Goal: Task Accomplishment & Management: Manage account settings

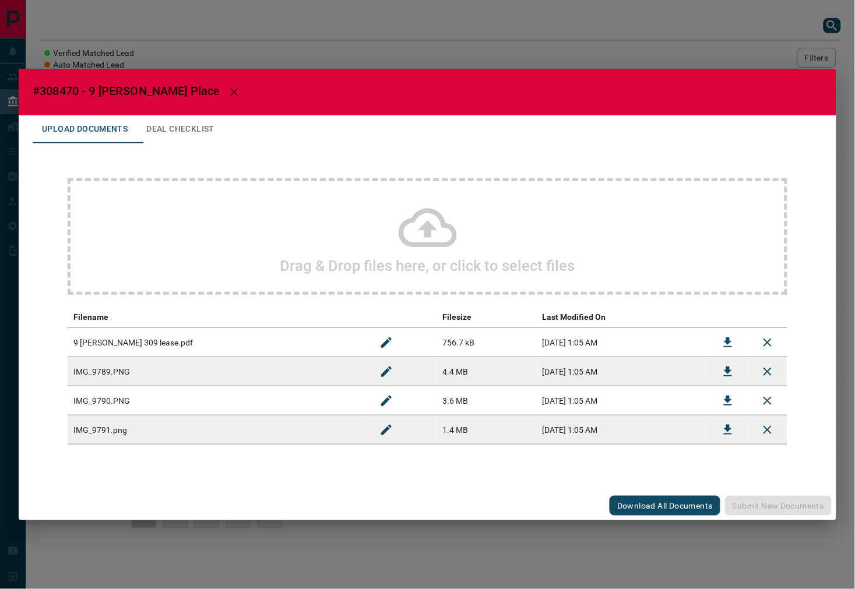
click at [53, 90] on span "#308470 - 9 [PERSON_NAME] Place" at bounding box center [127, 91] width 188 height 14
copy span "308470"
click at [727, 340] on icon "Download" at bounding box center [728, 343] width 8 height 10
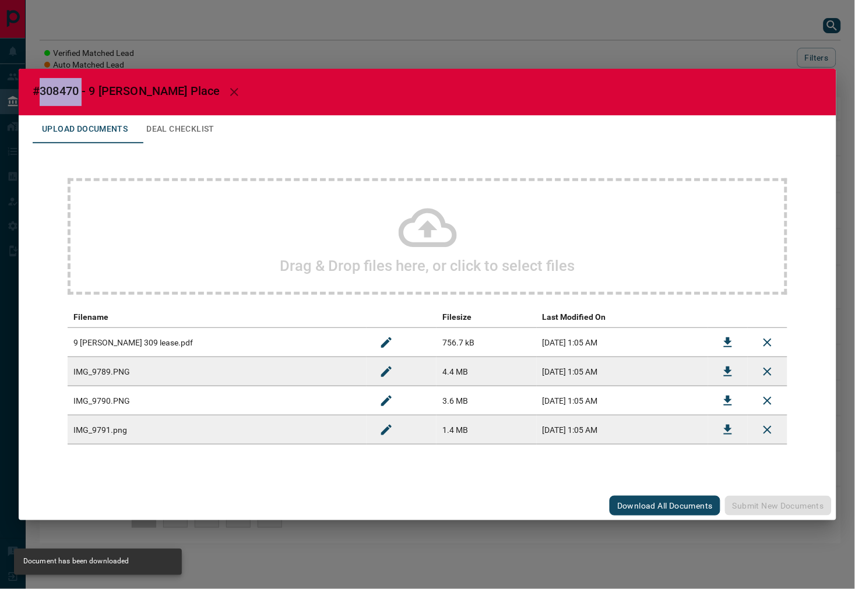
click at [227, 87] on icon "button" at bounding box center [234, 92] width 14 height 14
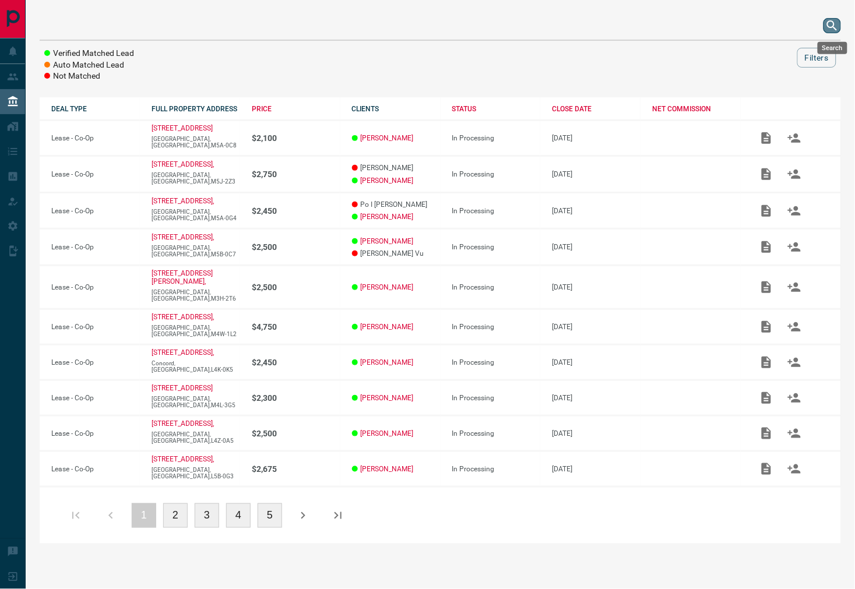
click at [829, 23] on icon "search button" at bounding box center [833, 26] width 14 height 14
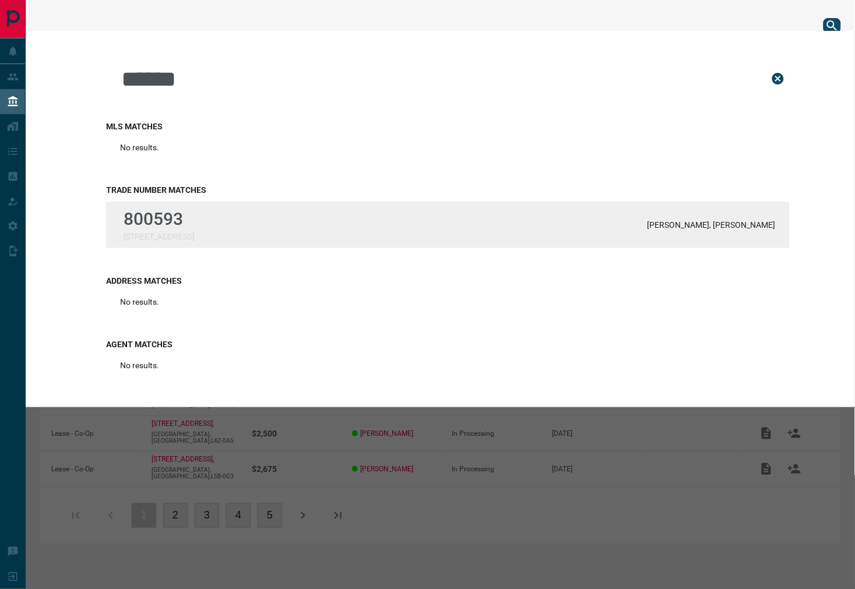
type input "******"
click at [342, 217] on div "800593 [STREET_ADDRESS][PERSON_NAME] Fridman" at bounding box center [448, 225] width 684 height 47
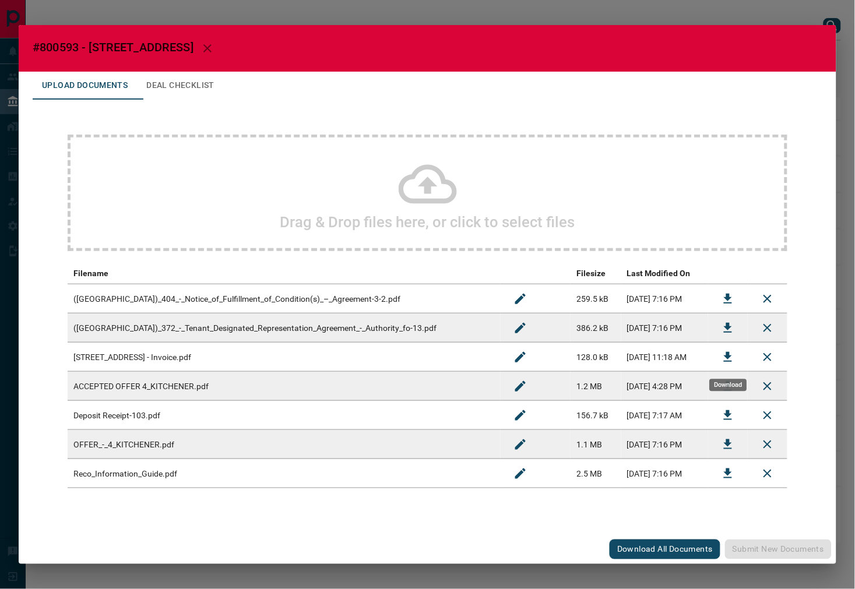
click at [719, 356] on button "Download" at bounding box center [728, 357] width 28 height 28
click at [64, 50] on span "#800593 - [STREET_ADDRESS]" at bounding box center [113, 47] width 161 height 14
click at [208, 51] on icon "button" at bounding box center [208, 48] width 14 height 14
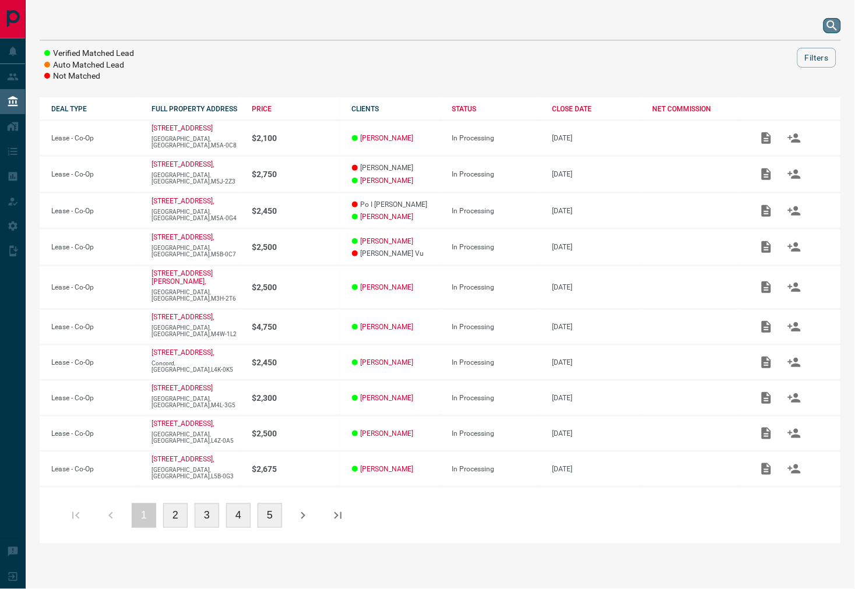
click at [830, 22] on icon "search button" at bounding box center [832, 25] width 10 height 10
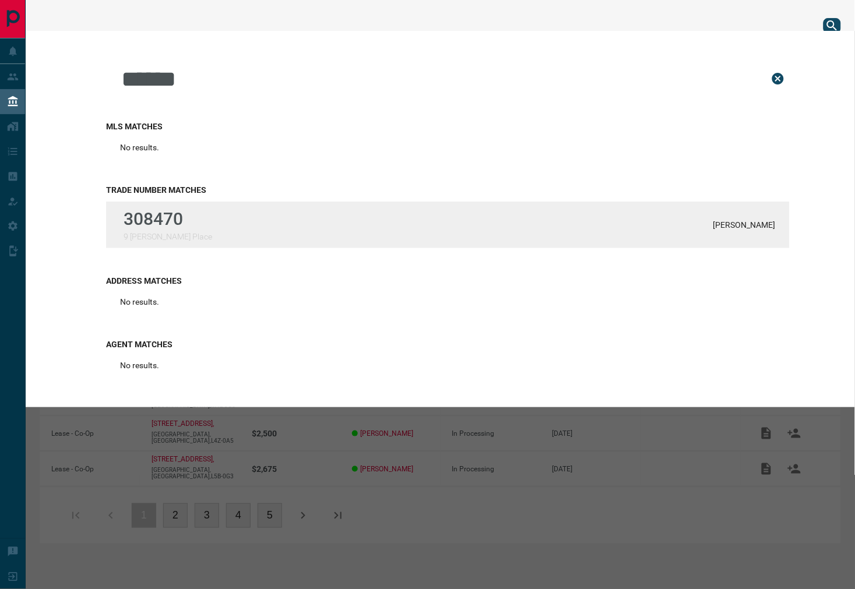
type input "******"
click at [226, 232] on div "308470 9 [PERSON_NAME] Place [PERSON_NAME]" at bounding box center [448, 225] width 684 height 47
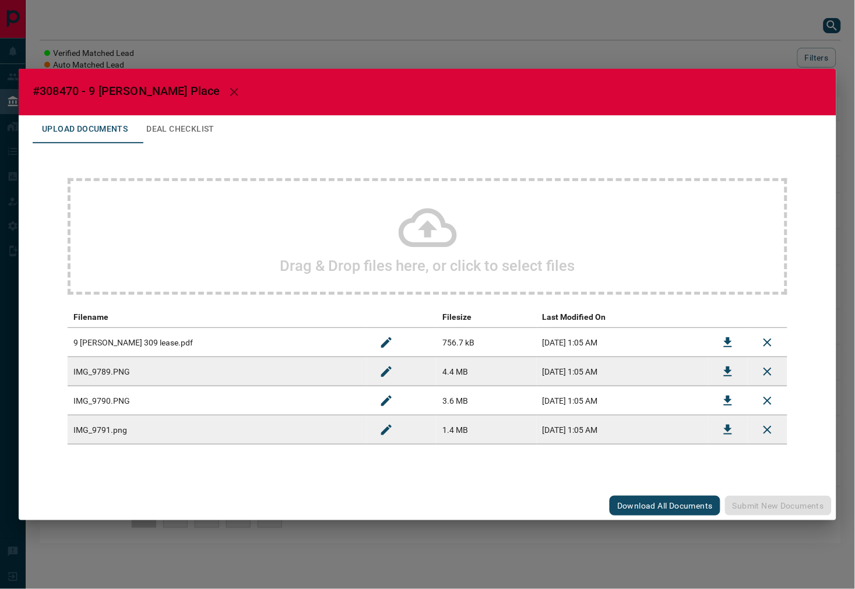
click at [747, 371] on td at bounding box center [728, 371] width 40 height 29
click at [735, 374] on icon "Download" at bounding box center [728, 372] width 14 height 14
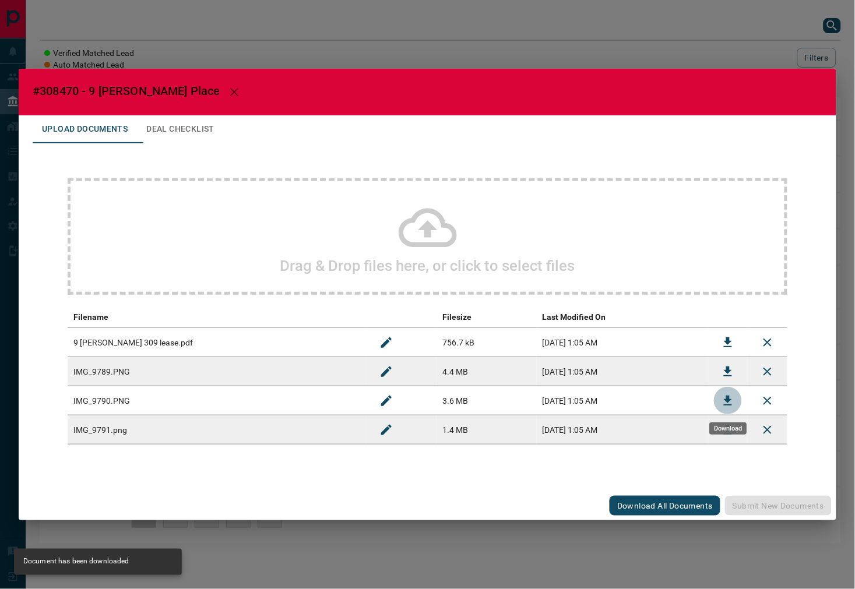
click at [726, 409] on button "Download" at bounding box center [728, 401] width 28 height 28
click at [733, 427] on icon "Download" at bounding box center [728, 430] width 14 height 14
click at [190, 126] on button "Deal Checklist" at bounding box center [180, 129] width 87 height 28
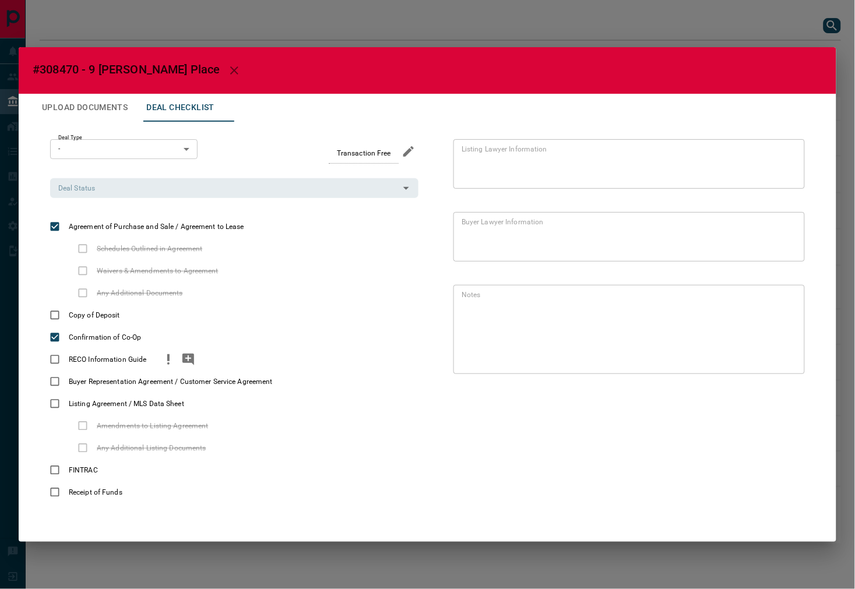
click at [168, 364] on icon "priority" at bounding box center [168, 360] width 14 height 14
click at [294, 381] on icon "priority" at bounding box center [295, 382] width 14 height 14
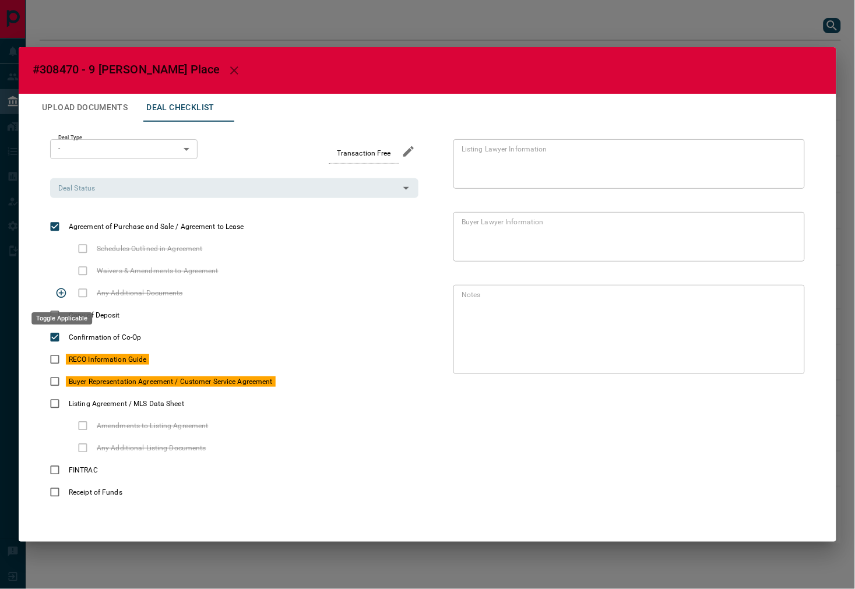
click at [50, 307] on div "Toggle Applicable" at bounding box center [61, 315] width 63 height 22
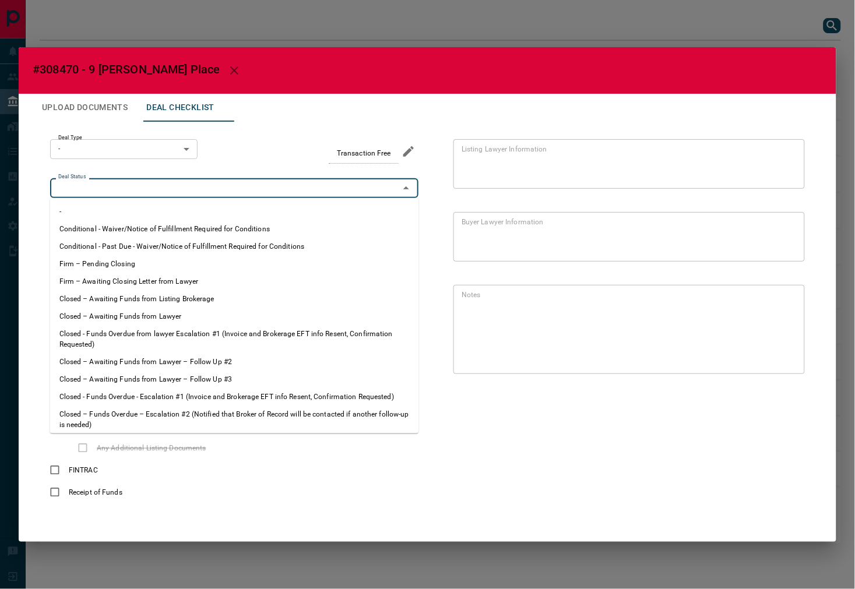
drag, startPoint x: 176, startPoint y: 188, endPoint x: 138, endPoint y: 247, distance: 69.9
click at [175, 188] on input "Deal Status" at bounding box center [225, 188] width 342 height 13
click at [132, 255] on li "Firm – Pending Closing" at bounding box center [234, 263] width 369 height 17
type input "**********"
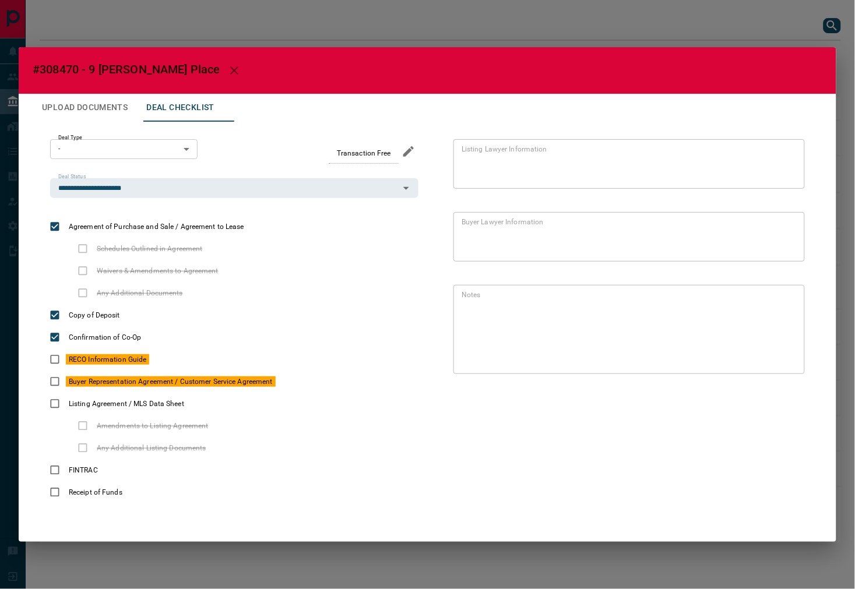
click at [120, 150] on body "Lead Transfers Leads Deals Listings Campaigns Quota Rules Agent Quotas Admin Mo…" at bounding box center [427, 278] width 855 height 556
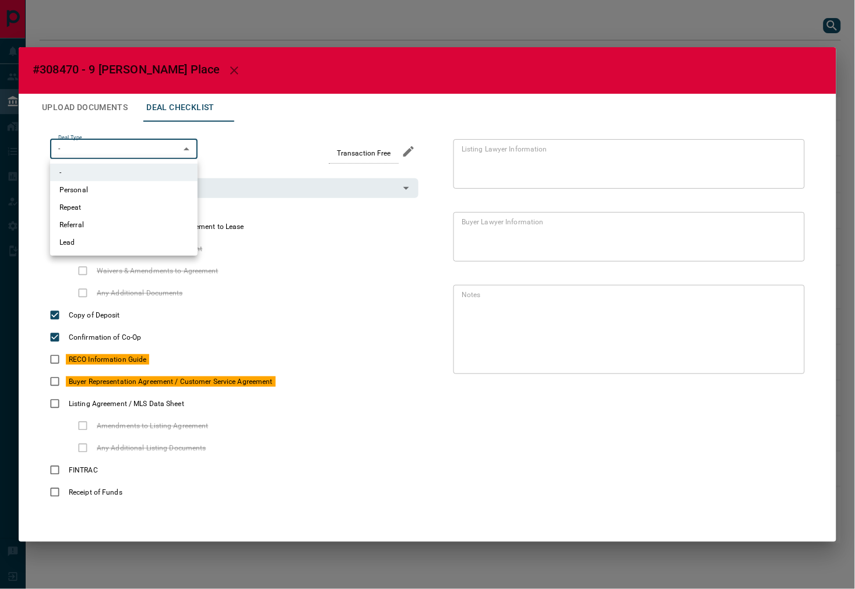
click at [94, 250] on li "Lead" at bounding box center [124, 242] width 148 height 17
type input "*"
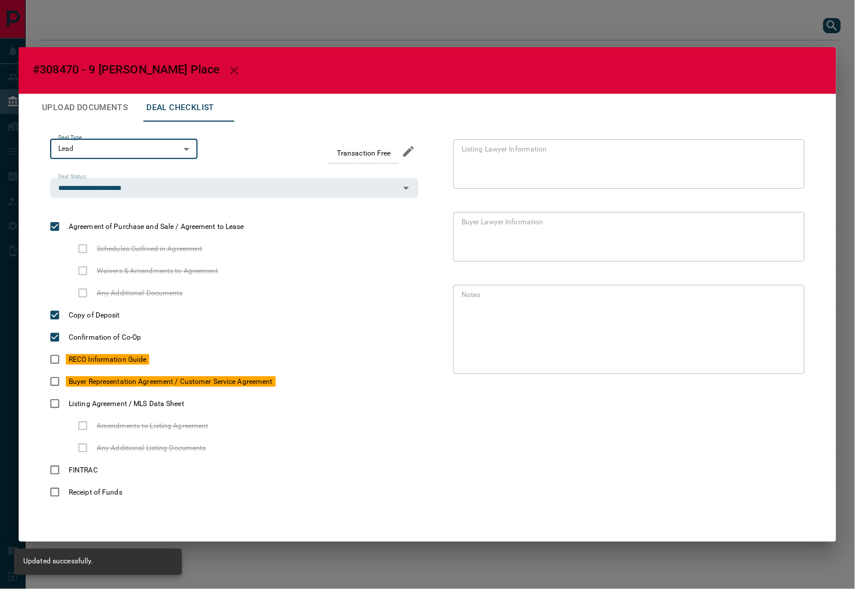
click at [114, 120] on button "Upload Documents" at bounding box center [85, 108] width 104 height 28
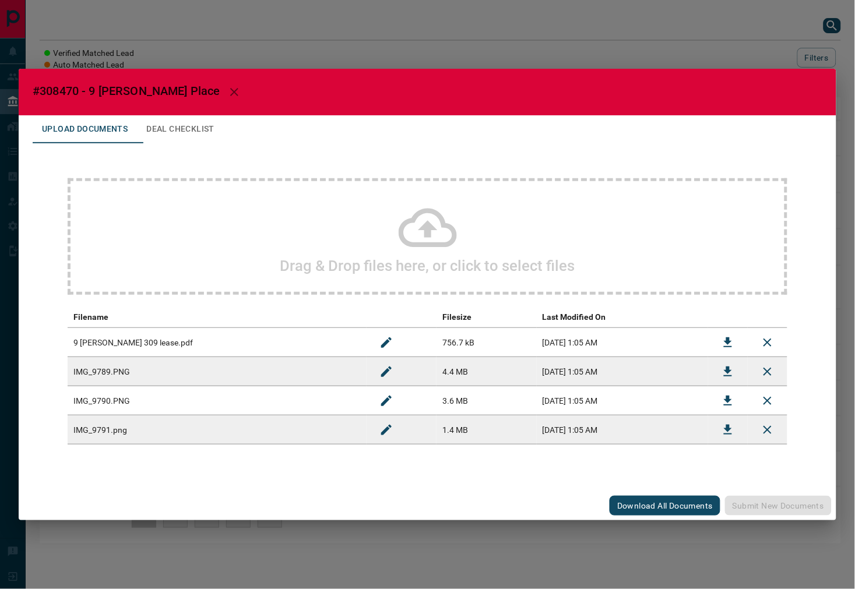
click at [386, 257] on div "Drag & Drop files here, or click to select files" at bounding box center [428, 236] width 720 height 117
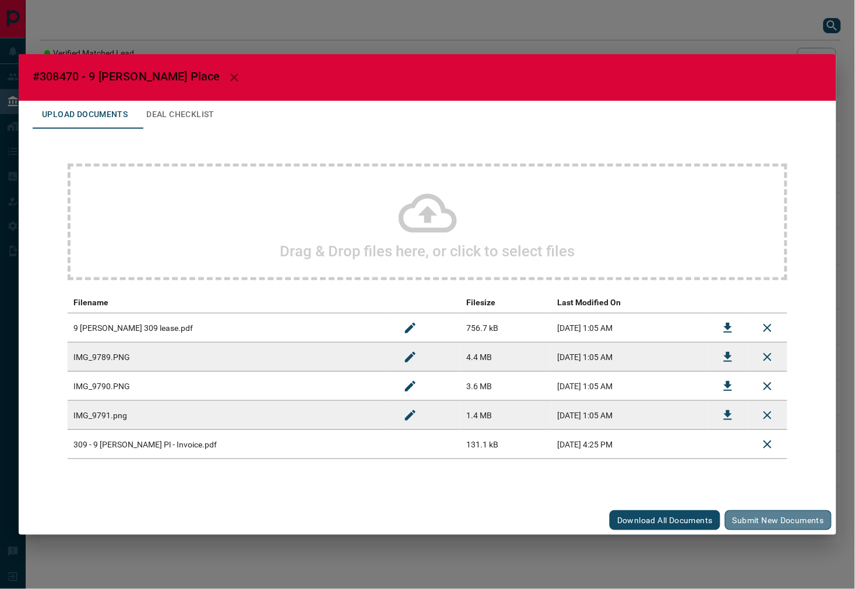
click at [774, 519] on button "Submit new documents" at bounding box center [778, 521] width 107 height 20
